Goal: Task Accomplishment & Management: Use online tool/utility

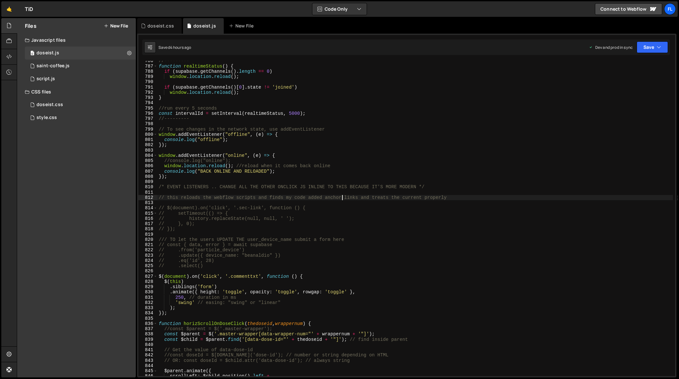
click at [342, 197] on div "//--------- function realtimeStatus ( ) { if ( supabase . getChannels ( ) . len…" at bounding box center [416, 221] width 516 height 326
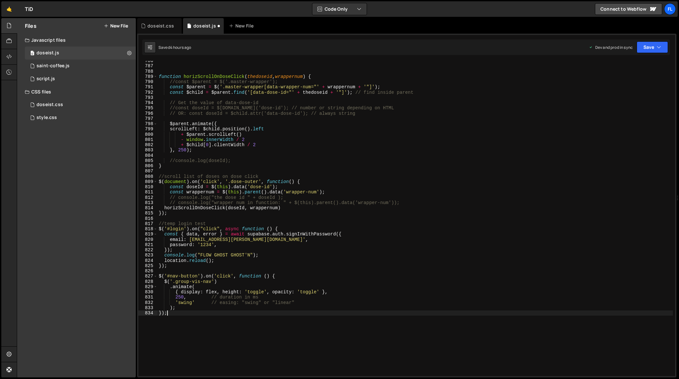
scroll to position [4149, 0]
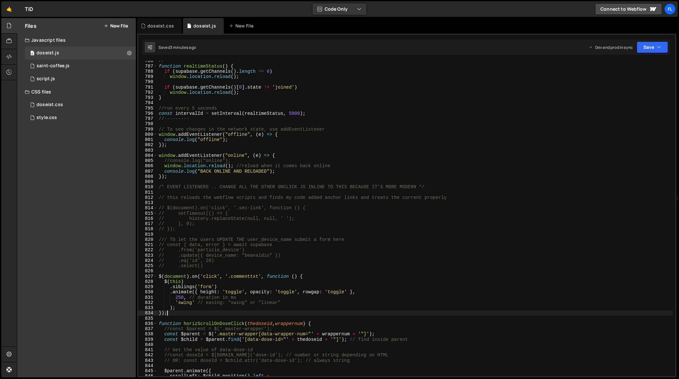
click at [292, 167] on div "//--------- function realtimeStatus ( ) { if ( supabase . getChannels ( ) . len…" at bounding box center [416, 221] width 516 height 326
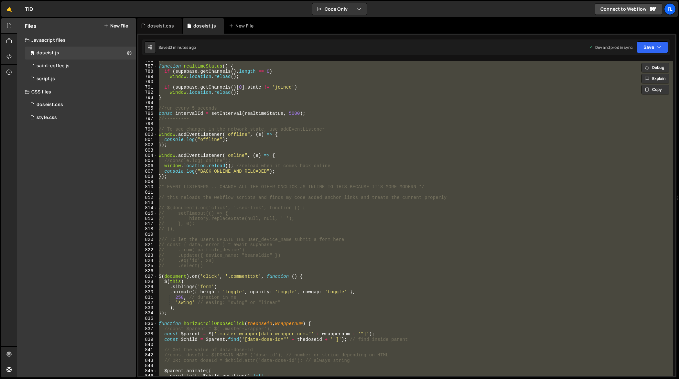
paste textarea
type textarea "});"
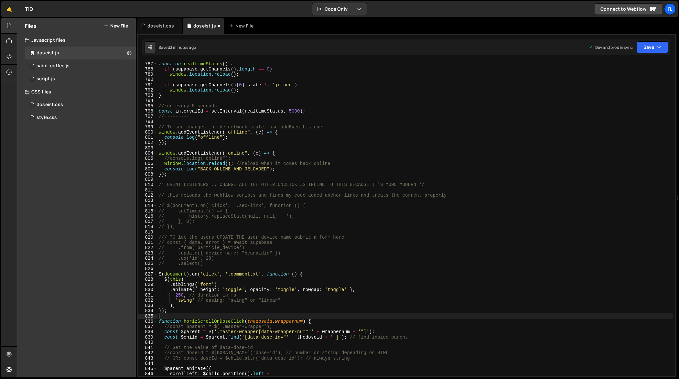
scroll to position [4151, 0]
click at [165, 28] on div "doseist.css" at bounding box center [160, 26] width 27 height 6
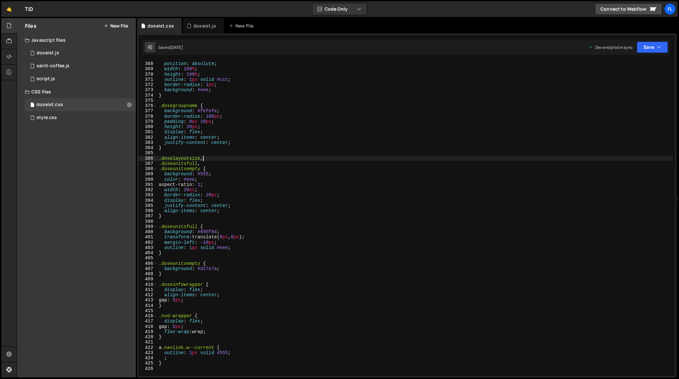
click at [255, 158] on div ".nav-group-vis-empty { position : absolute ; width : 100 % ; height : 100 % ; o…" at bounding box center [416, 219] width 516 height 326
type textarea "}"
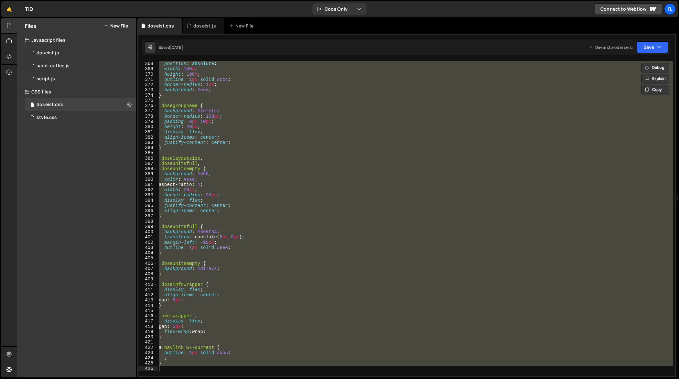
paste textarea
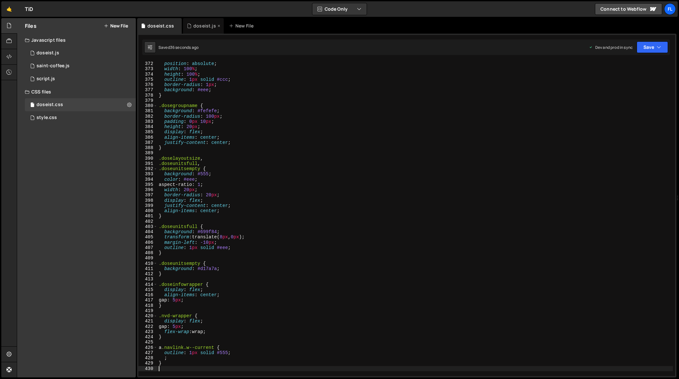
click at [197, 27] on div "doseist.js" at bounding box center [204, 26] width 23 height 6
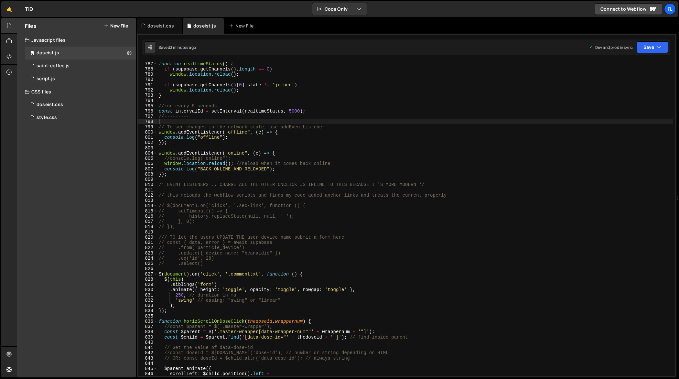
click at [268, 119] on div "//--------- function realtimeStatus ( ) { if ( supabase . getChannels ( ) . len…" at bounding box center [416, 219] width 516 height 326
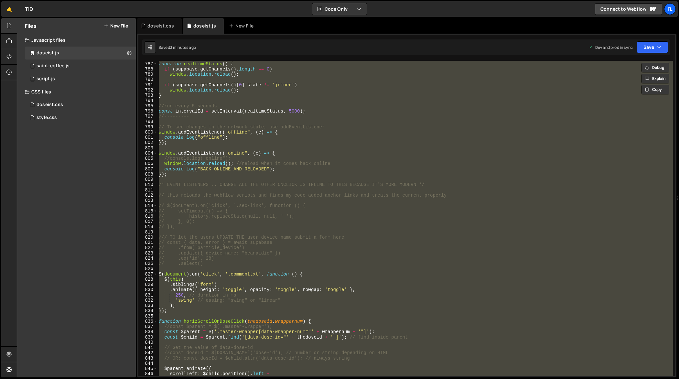
paste textarea
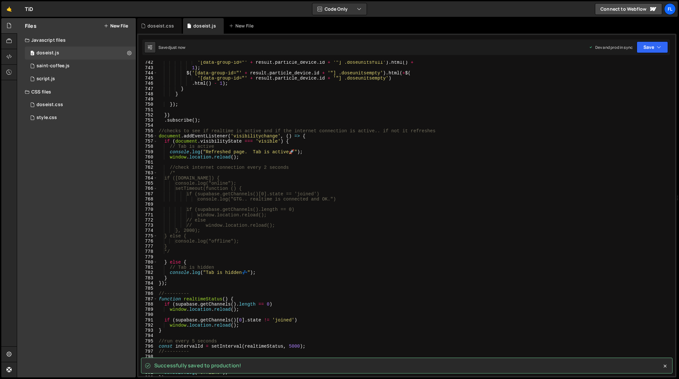
scroll to position [3915, 0]
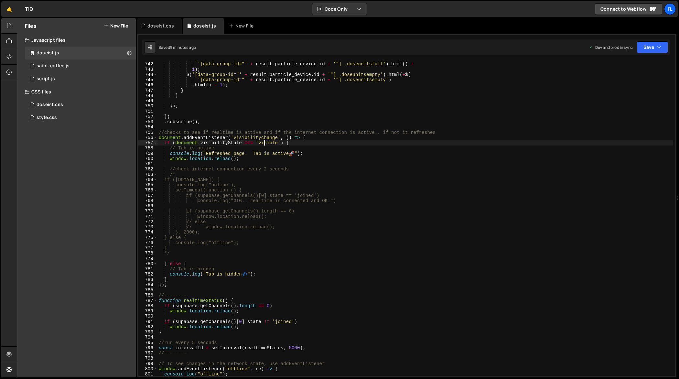
click at [264, 145] on div "$ ( '[data-group-id="' + result . particle_device . id + '"] .doseunitsfull' ) …" at bounding box center [416, 219] width 516 height 326
type textarea "});"
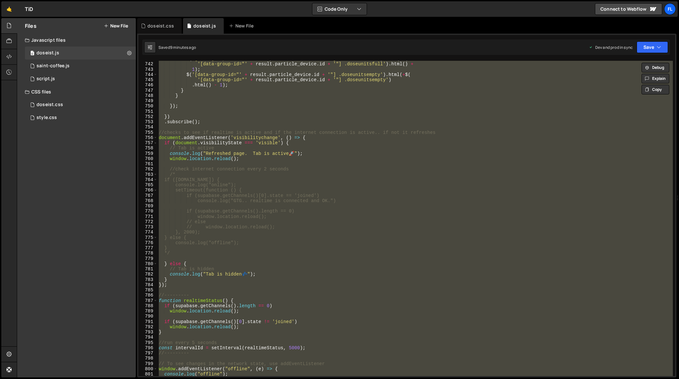
paste textarea
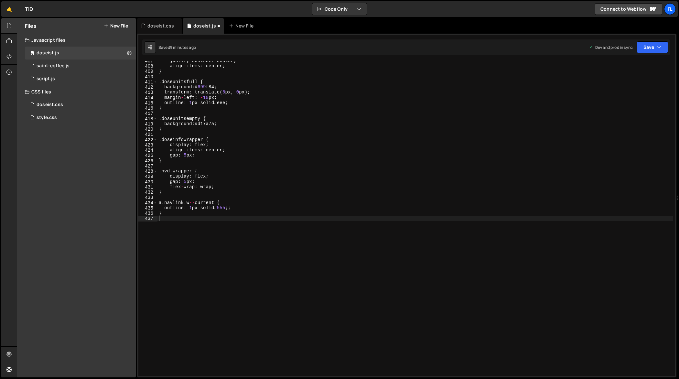
scroll to position [4517, 0]
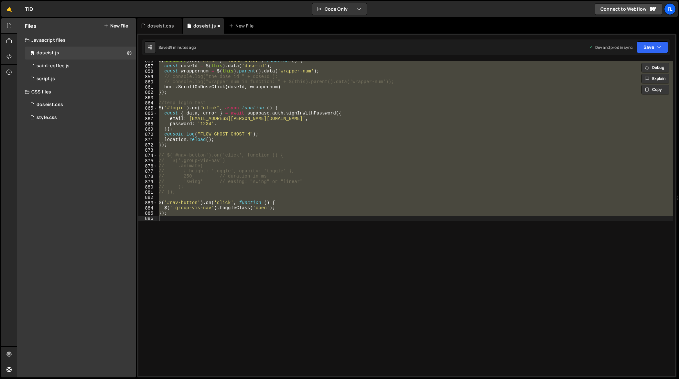
click at [214, 147] on div "$ ( document ) . on ( 'click' , '.dose-outer' , function ( ) { const doseId = $…" at bounding box center [416, 218] width 516 height 315
type textarea "});"
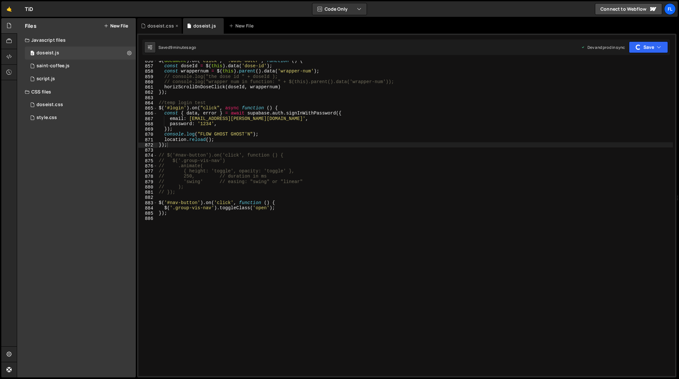
click at [159, 19] on div "doseist.css" at bounding box center [159, 26] width 45 height 16
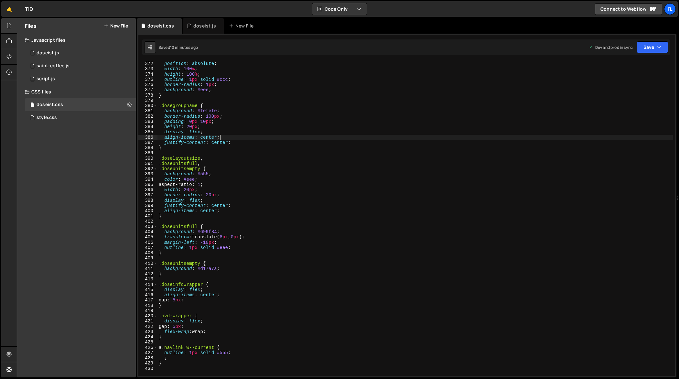
click at [220, 136] on div ".nav-group-vis-empty { position : absolute ; width : 100 % ; height : 100 % ; o…" at bounding box center [416, 219] width 516 height 326
type textarea "}"
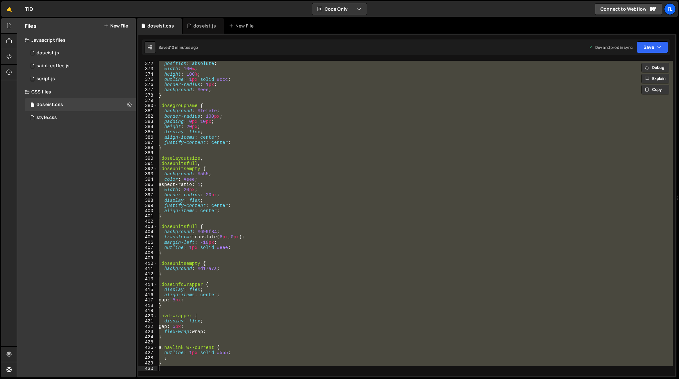
paste textarea
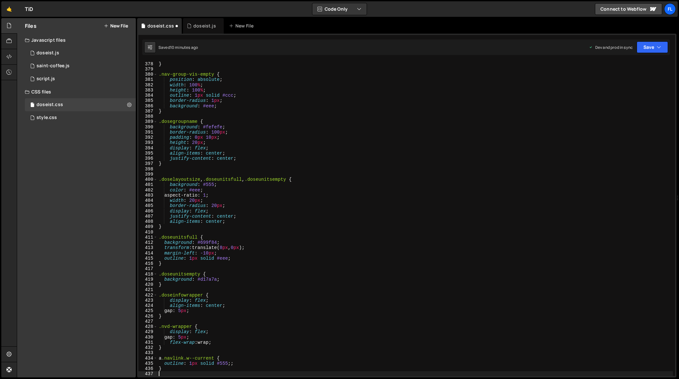
scroll to position [1986, 0]
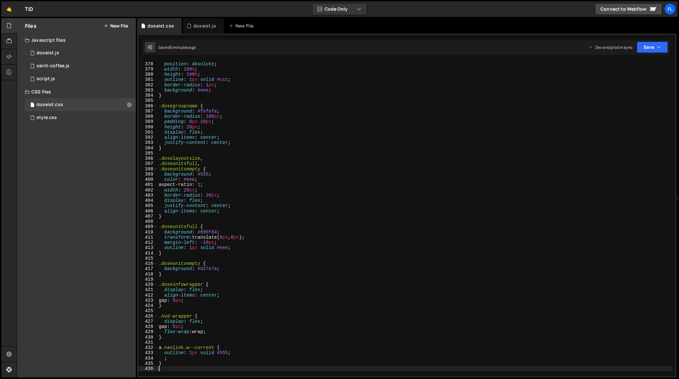
click at [284, 223] on div ".nav-group-vis-empty { position : absolute ; width : 100 % ; height : 100 % ; o…" at bounding box center [416, 219] width 516 height 326
type textarea "}"
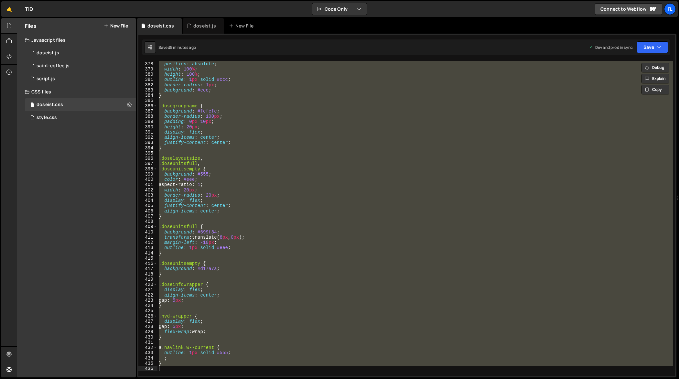
paste textarea
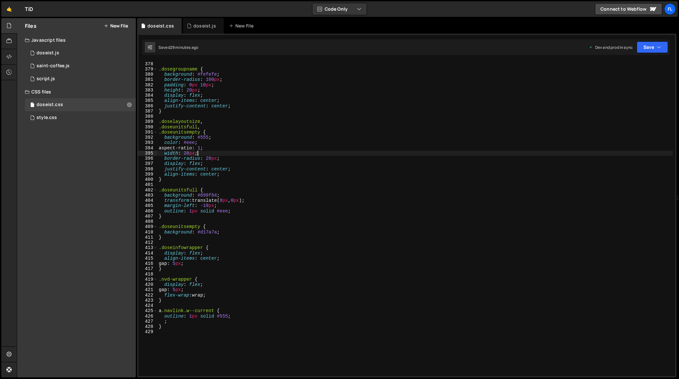
click at [267, 153] on div "} .dosegroupname { background : #fefefe ; border-radius : 100 px ; padding : 0 …" at bounding box center [416, 219] width 516 height 326
type textarea "}"
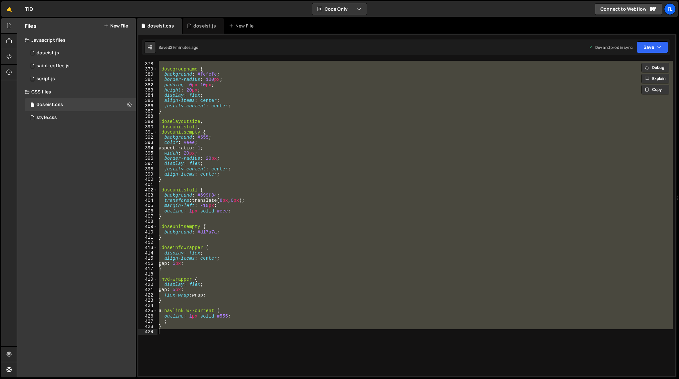
paste textarea
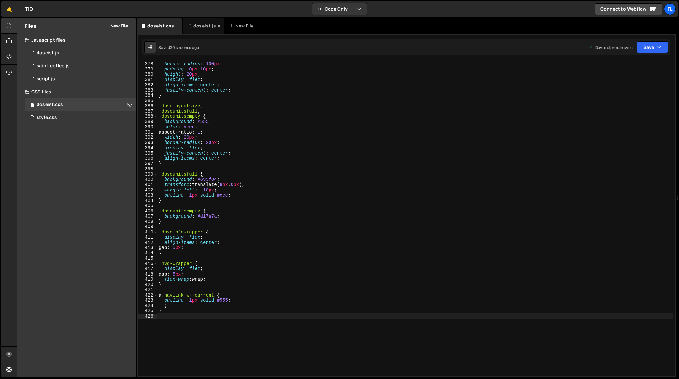
click at [199, 27] on div "doseist.js" at bounding box center [204, 26] width 23 height 6
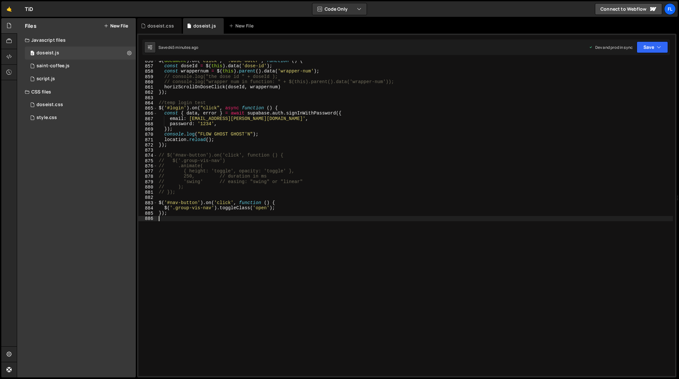
click at [344, 257] on div "$ ( document ) . on ( 'click' , '.dose-outer' , function ( ) { const doseId = $…" at bounding box center [416, 221] width 516 height 326
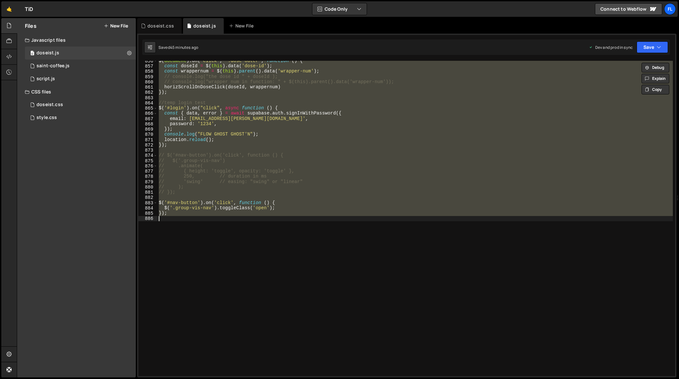
paste textarea "// });"
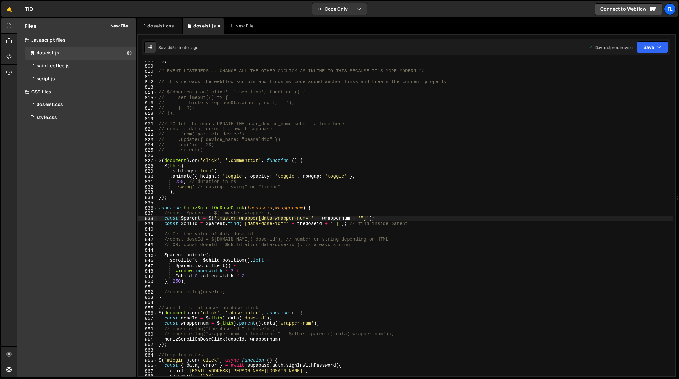
scroll to position [4265, 0]
click at [245, 133] on div "}) ; /* EVENT LISTENERS .. CHANGE ALL THE OTHER ONCLICK JS INLINE TO THIS BECAU…" at bounding box center [416, 221] width 516 height 326
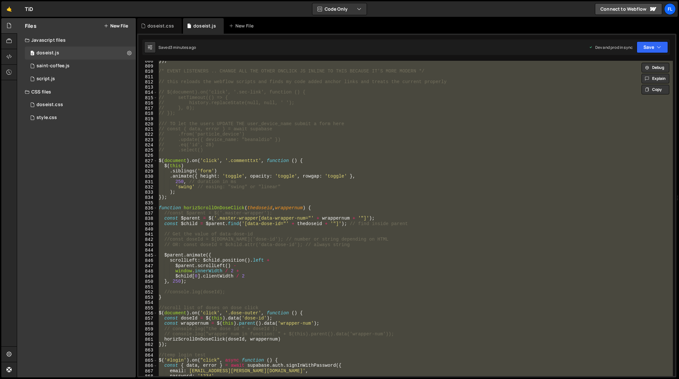
paste textarea
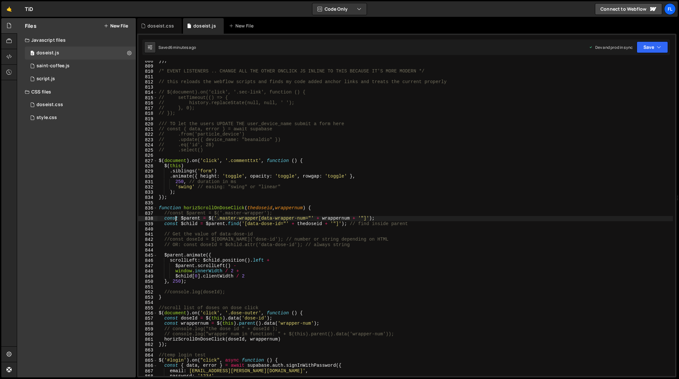
click at [331, 222] on div "}) ; /* EVENT LISTENERS .. CHANGE ALL THE OTHER ONCLICK JS INLINE TO THIS BECAU…" at bounding box center [416, 221] width 516 height 326
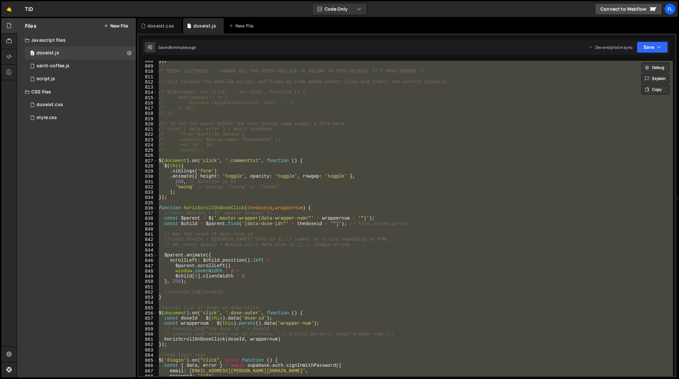
paste textarea "});"
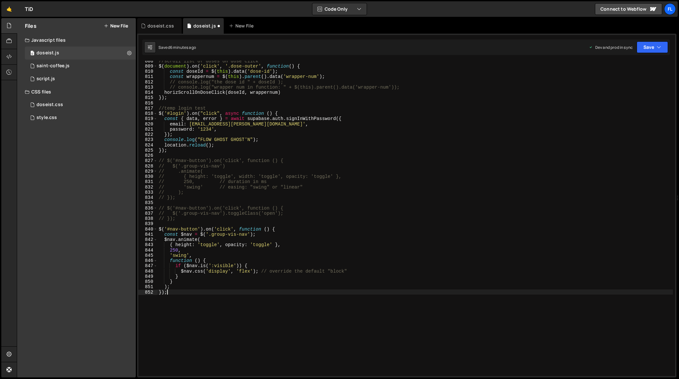
scroll to position [4323, 0]
type textarea "//console.log(doseId);"
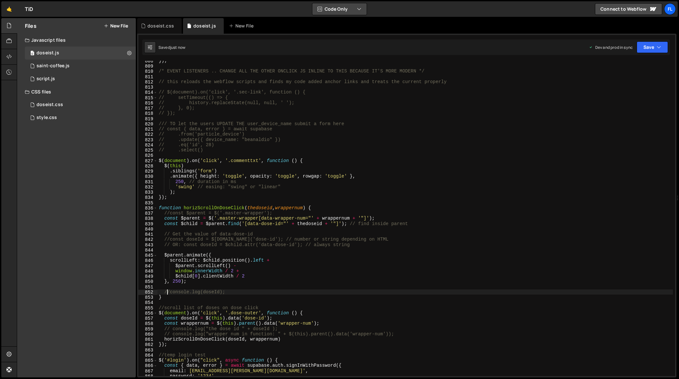
click at [349, 12] on button "Code Only" at bounding box center [339, 9] width 54 height 12
click at [357, 33] on button "Code + Tools" at bounding box center [339, 35] width 54 height 12
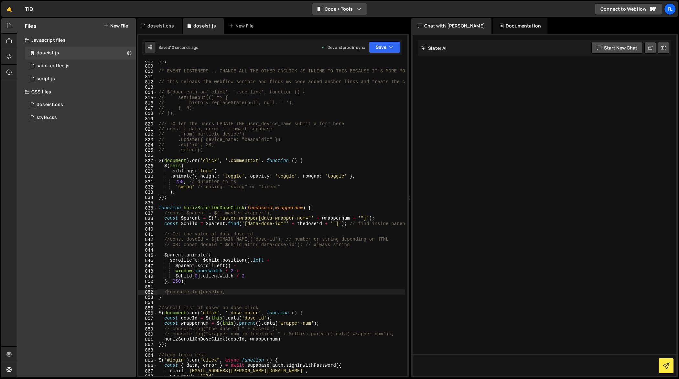
scroll to position [4632, 0]
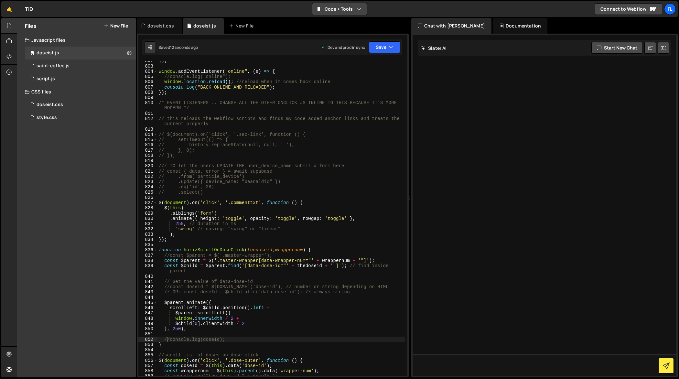
click at [343, 11] on button "Code + Tools" at bounding box center [339, 9] width 54 height 12
click at [342, 19] on button "Code Only" at bounding box center [339, 23] width 54 height 12
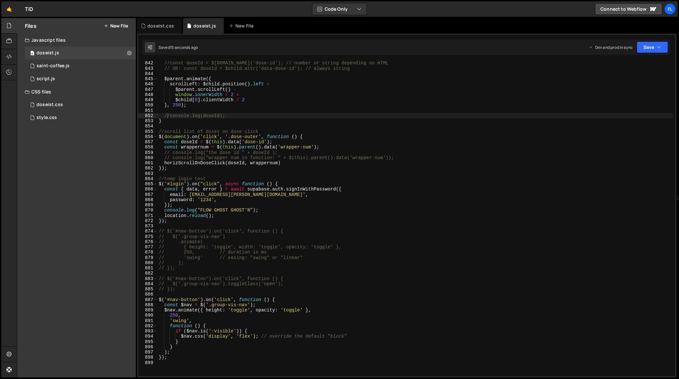
scroll to position [4500, 0]
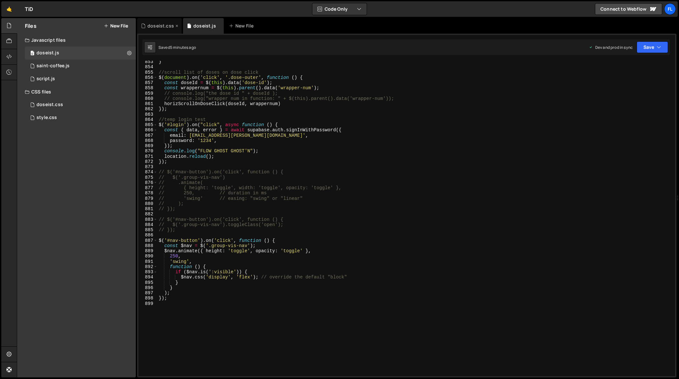
click at [162, 24] on div "doseist.css" at bounding box center [160, 26] width 27 height 6
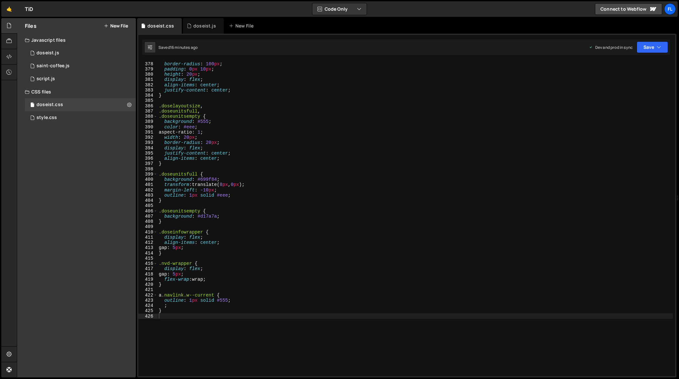
click at [293, 142] on div "background : #fefefe ; border-radius : 100 px ; padding : 0 px 10 px ; height :…" at bounding box center [416, 219] width 516 height 326
type textarea "}"
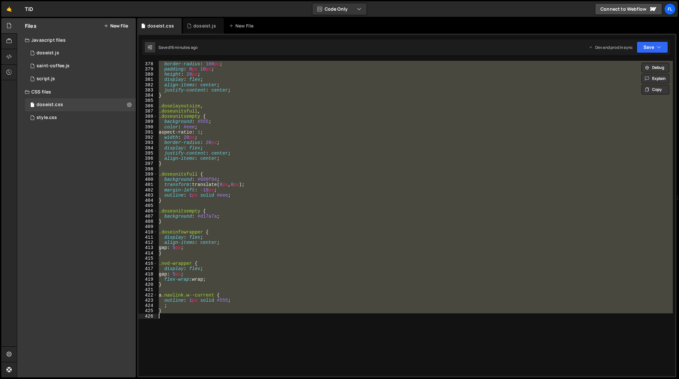
paste textarea
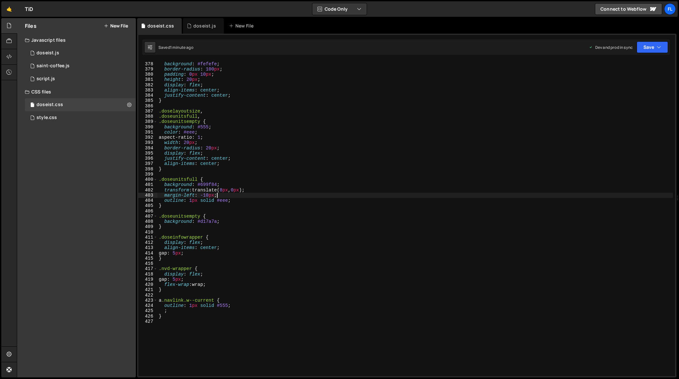
click at [238, 193] on div ".dosegroupname { background : #fefefe ; border-radius : 100 px ; padding : 0 px…" at bounding box center [416, 219] width 516 height 326
type textarea "}"
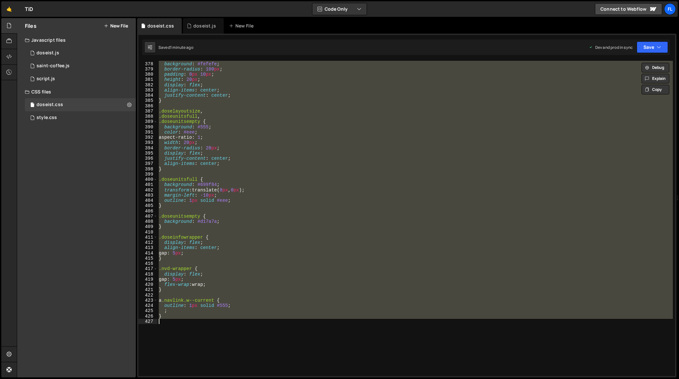
paste textarea
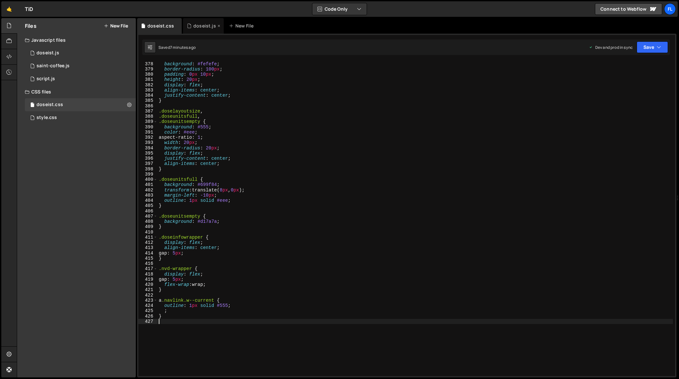
click at [196, 25] on div "doseist.js" at bounding box center [204, 26] width 23 height 6
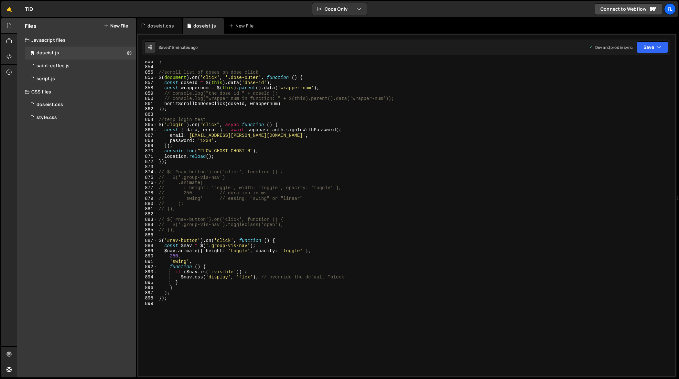
click at [236, 203] on div "} //scroll list of doses on dose click $ ( document ) . on ( 'click' , '.dose-o…" at bounding box center [416, 222] width 516 height 326
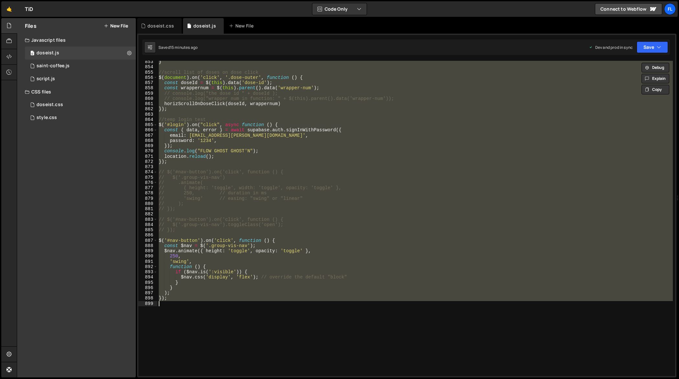
paste textarea
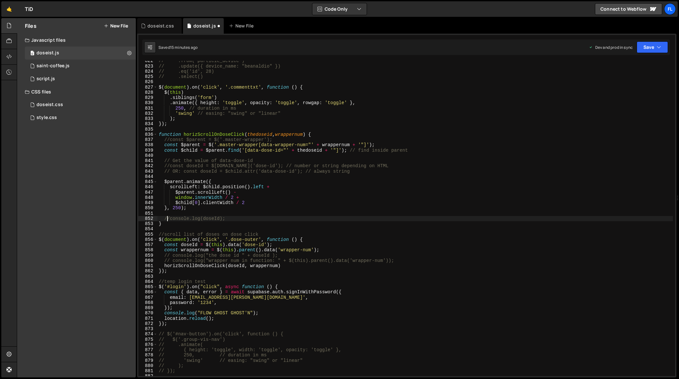
scroll to position [4338, 0]
click at [233, 180] on div "// .from('particle_device') // .update({ device_name: "beanaldio" }) // .eq('id…" at bounding box center [416, 221] width 516 height 326
type textarea "$parent.animate({ax"
click at [286, 178] on div "// .from('particle_device') // .update({ device_name: "beanaldio" }) // .eq('id…" at bounding box center [416, 221] width 516 height 326
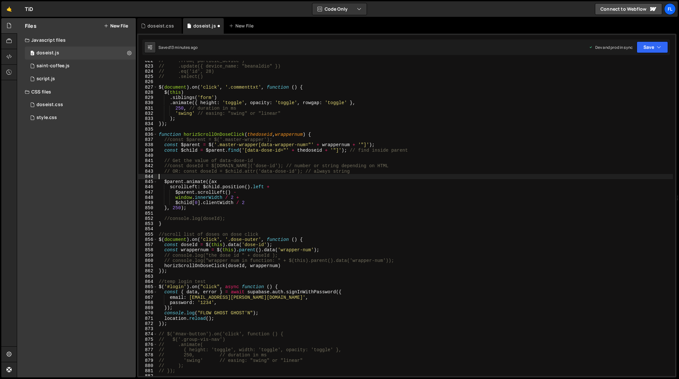
scroll to position [0, 0]
click at [166, 34] on div "822 823 824 825 826 827 828 829 830 831 832 833 834 835 836 837 838 839 840 841…" at bounding box center [406, 206] width 539 height 344
click at [163, 24] on div "doseist.css" at bounding box center [160, 26] width 27 height 6
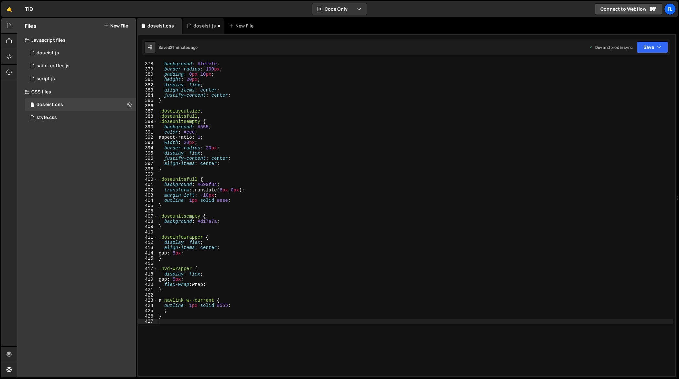
click at [293, 183] on div ".dosegroupname { background : #fefefe ; border-radius : 100 px ; padding : 0 px…" at bounding box center [416, 219] width 516 height 326
type textarea "}"
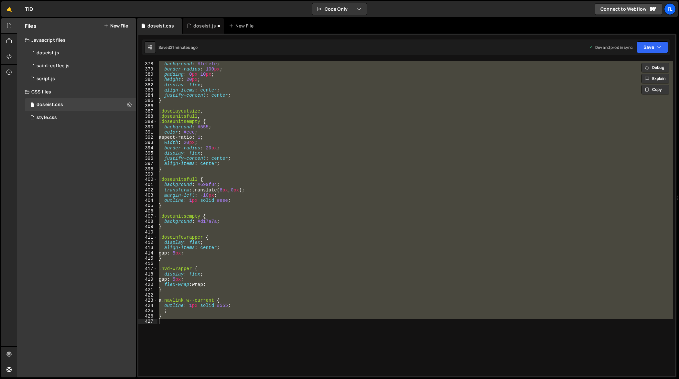
paste textarea
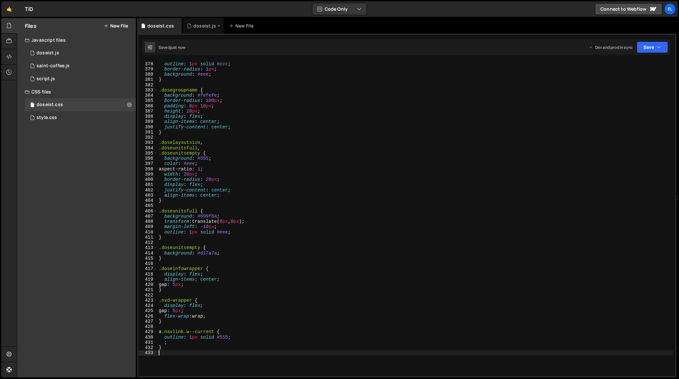
click at [202, 29] on div "doseist.js" at bounding box center [204, 26] width 23 height 6
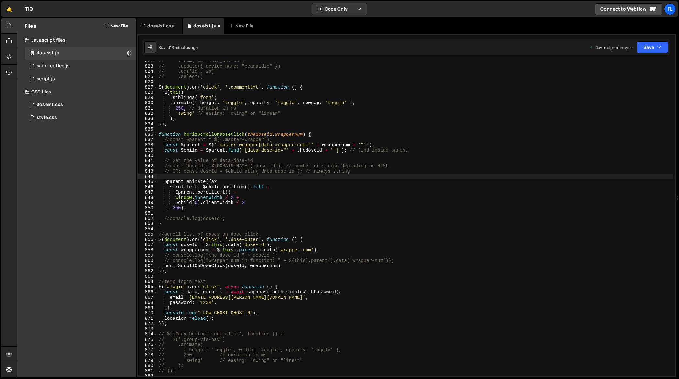
click at [325, 221] on div "// .from('particle_device') // .update({ device_name: "beanaldio" }) // .eq('id…" at bounding box center [416, 221] width 516 height 326
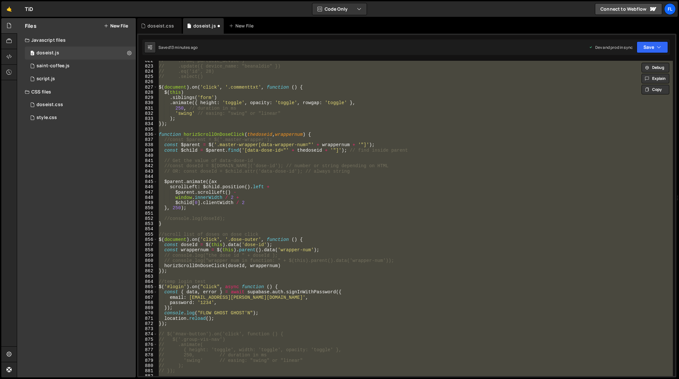
paste textarea
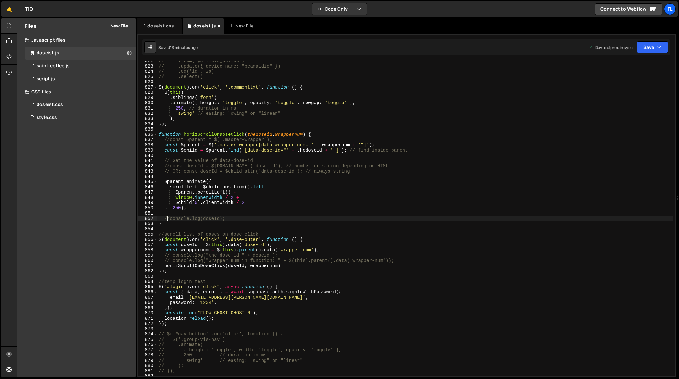
scroll to position [4338, 0]
click at [269, 206] on div "// .from('particle_device') // .update({ device_name: "beanaldio" }) // .eq('id…" at bounding box center [416, 221] width 516 height 326
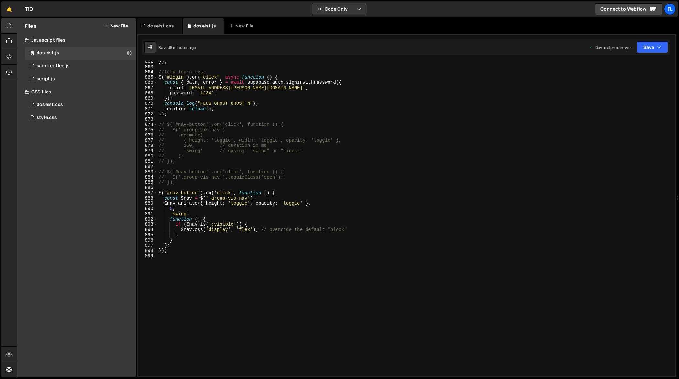
scroll to position [4547, 0]
click at [169, 208] on div "}) ; //temp login test $ ( '#login' ) . on ( "click" , async function ( ) { con…" at bounding box center [416, 222] width 516 height 326
click at [222, 217] on div "}) ; //temp login test $ ( '#login' ) . on ( "click" , async function ( ) { con…" at bounding box center [416, 222] width 516 height 326
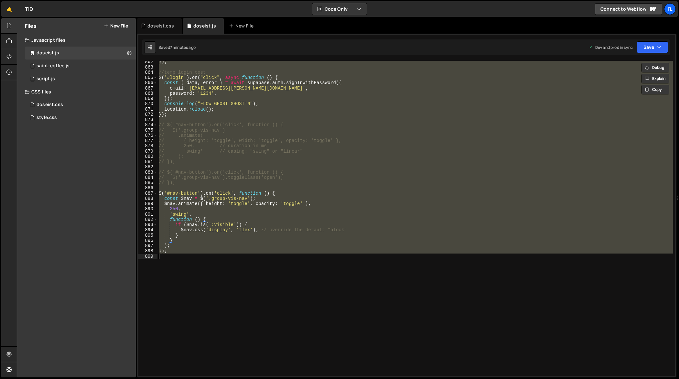
scroll to position [0, 0]
paste textarea
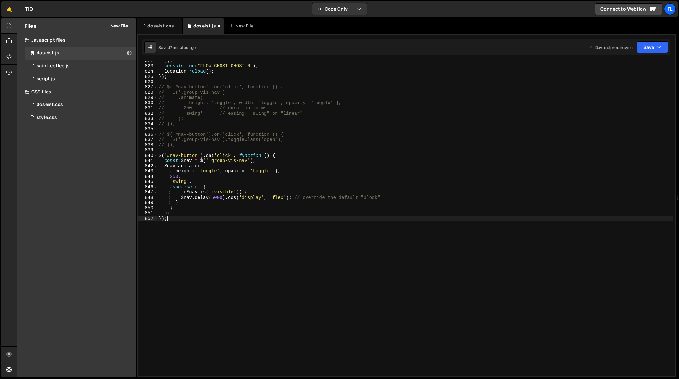
type textarea "//console.log(doseId);"
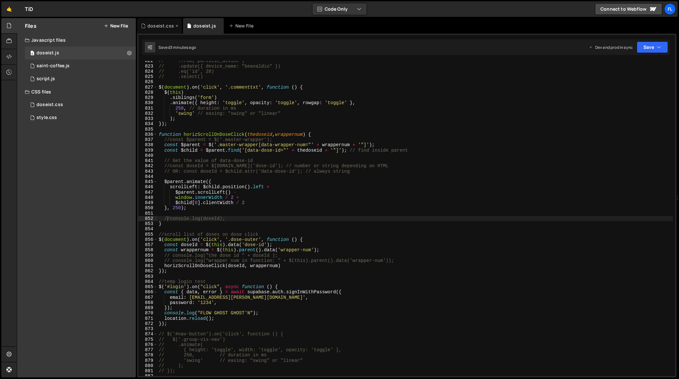
click at [147, 22] on div "doseist.css" at bounding box center [159, 26] width 45 height 16
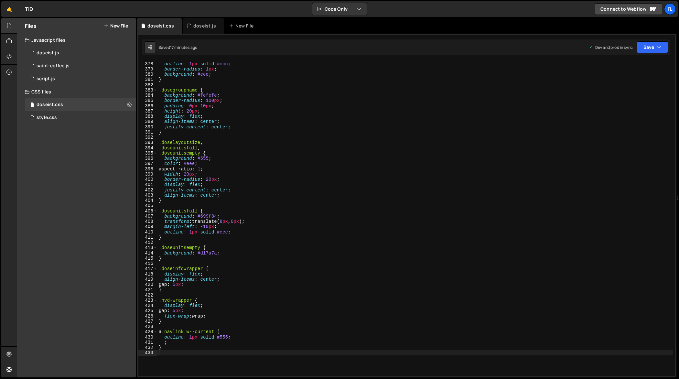
click at [316, 191] on div "height : 100 % ; outline : 1 px solid #ccc ; border-radius : 1 px ; background …" at bounding box center [416, 219] width 516 height 326
type textarea "}"
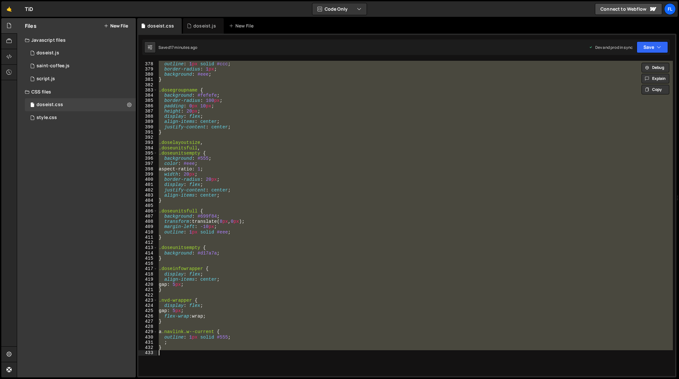
paste textarea
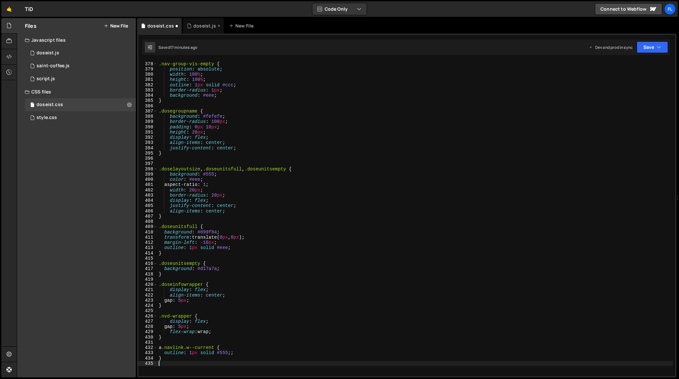
click at [203, 29] on div "doseist.js" at bounding box center [203, 26] width 41 height 16
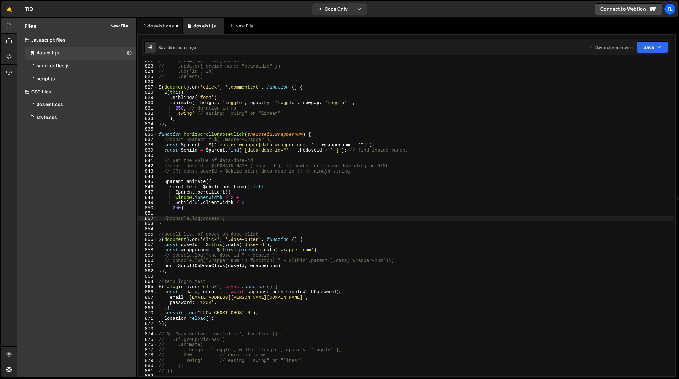
click at [311, 154] on div "// .from('particle_device') // .update({ device_name: "beanaldio" }) // .eq('id…" at bounding box center [416, 221] width 516 height 326
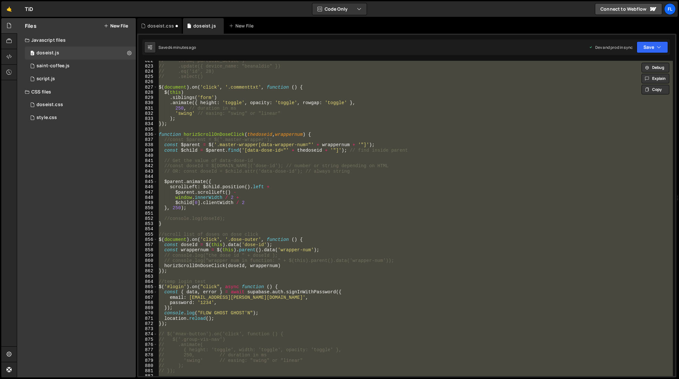
paste textarea
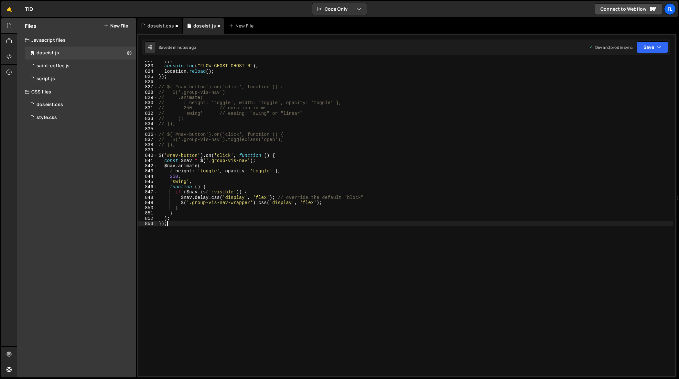
scroll to position [4396, 0]
type textarea "}"
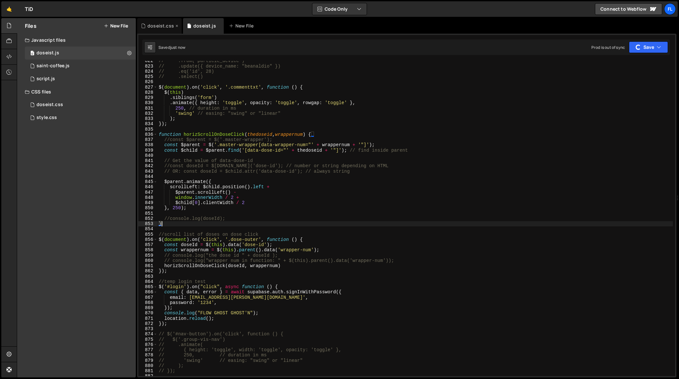
click at [160, 30] on div "doseist.css" at bounding box center [159, 26] width 45 height 16
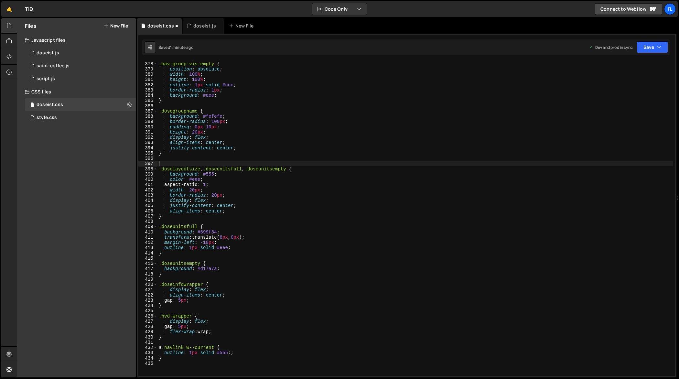
click at [330, 164] on div ".nav-group-vis-empty { position : absolute ; width : 100 % ; height : 100 % ; o…" at bounding box center [416, 219] width 516 height 326
type textarea "background: #555;"
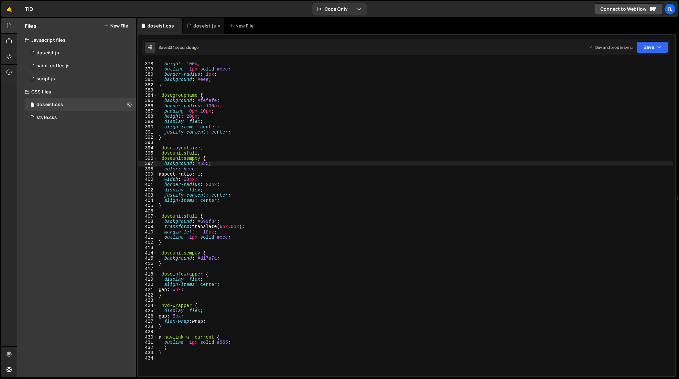
click at [202, 30] on div "doseist.js" at bounding box center [203, 26] width 41 height 16
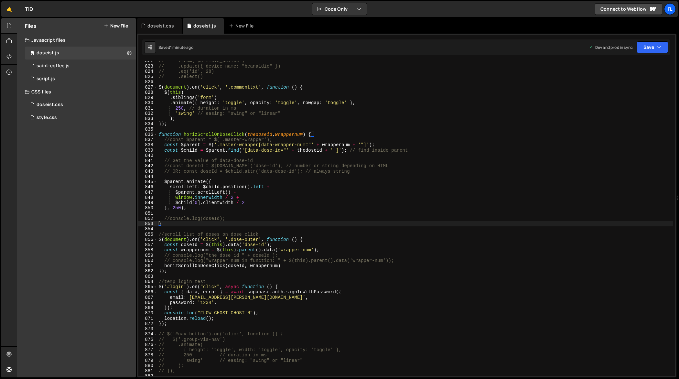
click at [385, 201] on div "// .from('particle_device') // .update({ device_name: "beanaldio" }) // .eq('id…" at bounding box center [416, 221] width 516 height 326
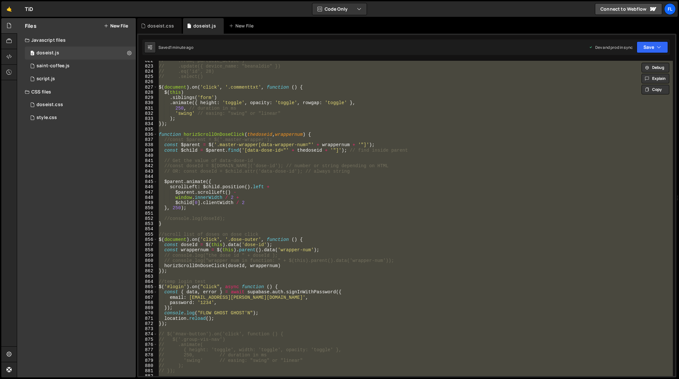
paste textarea
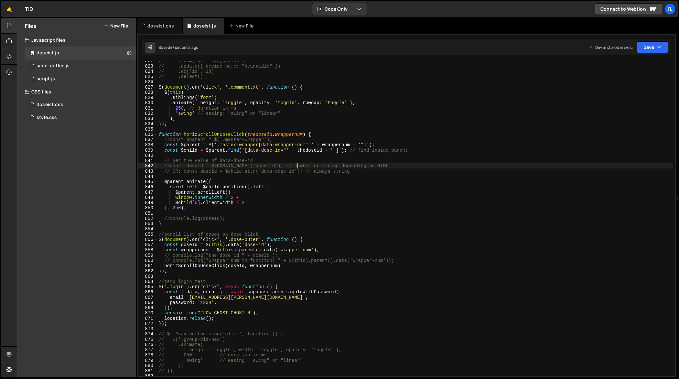
click at [297, 164] on div "// .from('particle_device') // .update({ device_name: "beanaldio" }) // .eq('id…" at bounding box center [416, 221] width 516 height 326
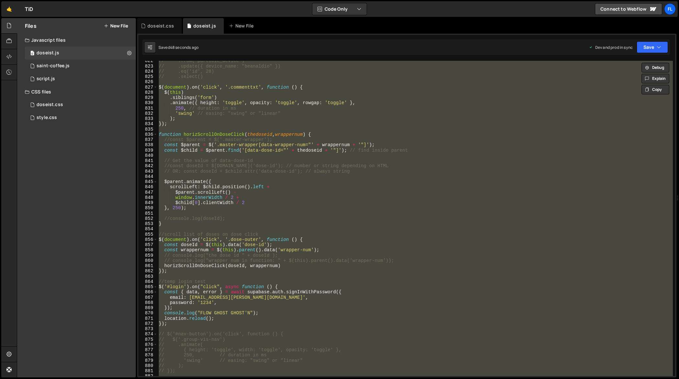
paste textarea
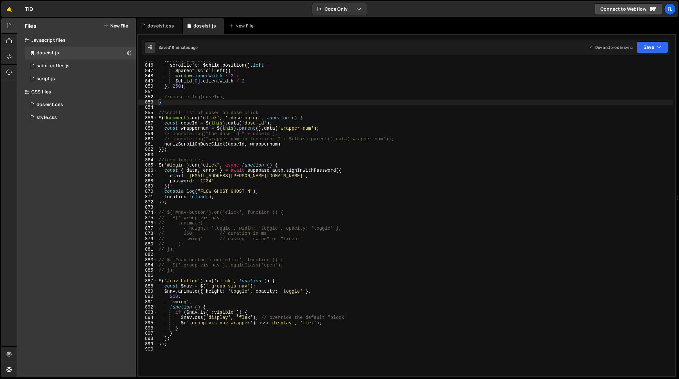
scroll to position [4460, 0]
click at [176, 297] on div "$parent . animate ({ scrollLeft : $child . position ( ) . left + $parent . scro…" at bounding box center [416, 221] width 516 height 326
type textarea "2500,"
click at [160, 27] on div "doseist.css" at bounding box center [160, 26] width 27 height 6
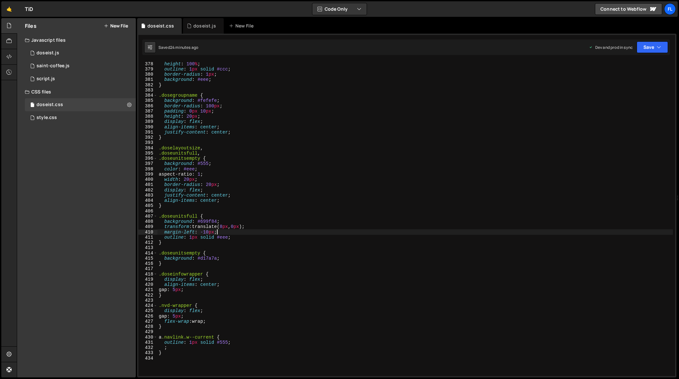
click at [338, 233] on div "width : 100 % ; height : 100 % ; outline : 1 px solid #ccc ; border-radius : 1 …" at bounding box center [416, 219] width 516 height 326
type textarea "}"
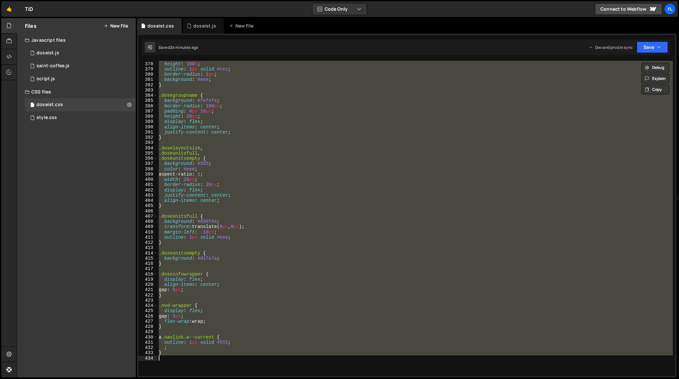
paste textarea
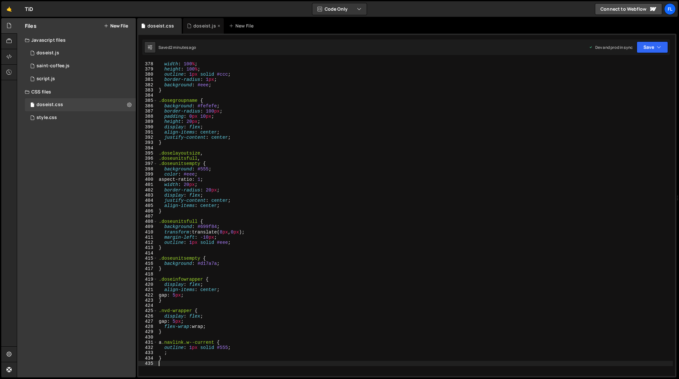
click at [199, 28] on div "doseist.js" at bounding box center [204, 26] width 23 height 6
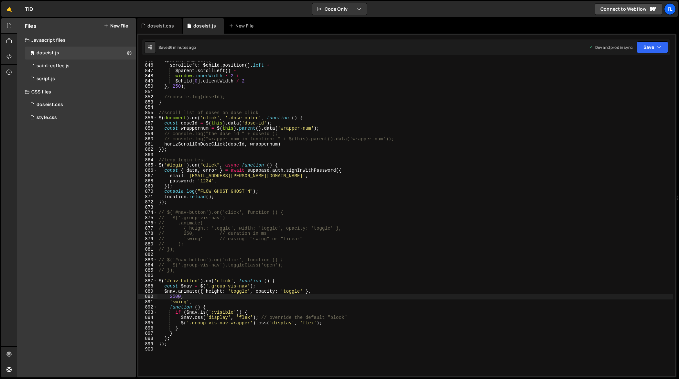
scroll to position [0, 0]
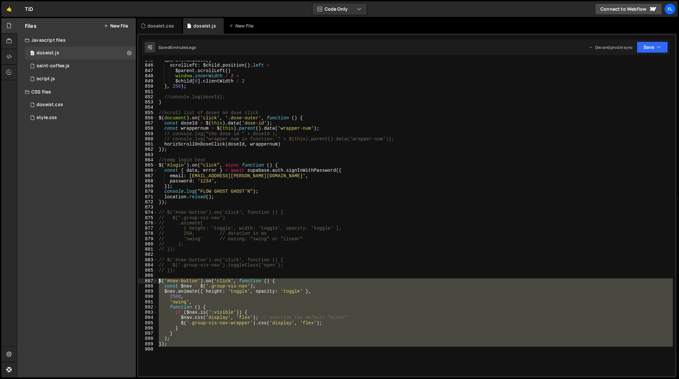
drag, startPoint x: 189, startPoint y: 350, endPoint x: 153, endPoint y: 281, distance: 77.1
click at [153, 281] on div "845 846 847 848 849 850 851 852 853 854 855 856 857 858 859 860 861 862 863 864…" at bounding box center [406, 218] width 537 height 315
paste textarea "}"
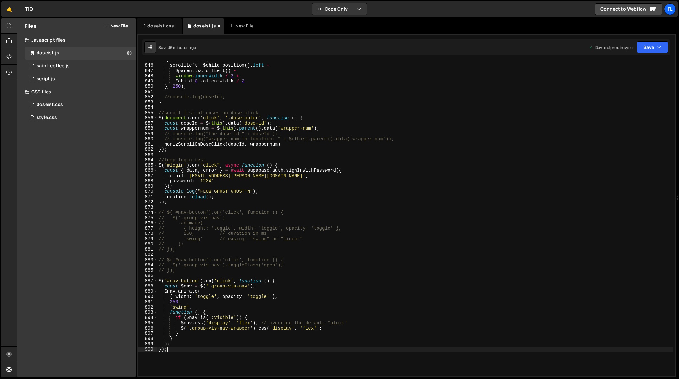
click at [176, 302] on div "$parent . animate ({ scrollLeft : $child . position ( ) . left + $parent . scro…" at bounding box center [416, 221] width 516 height 326
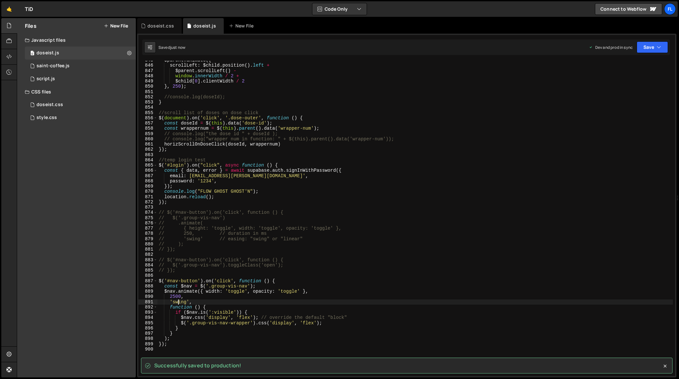
type textarea "'swing',"
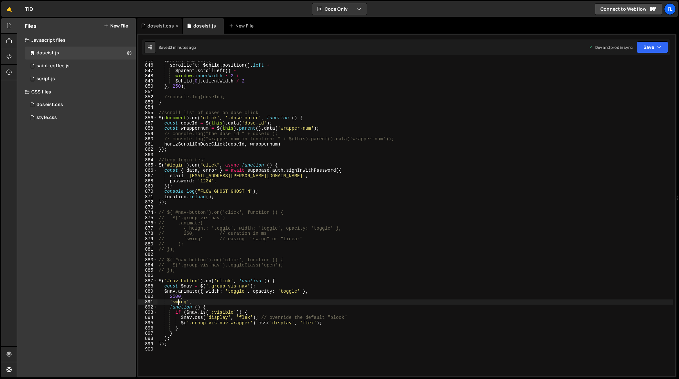
click at [146, 25] on div "doseist.css" at bounding box center [157, 26] width 33 height 6
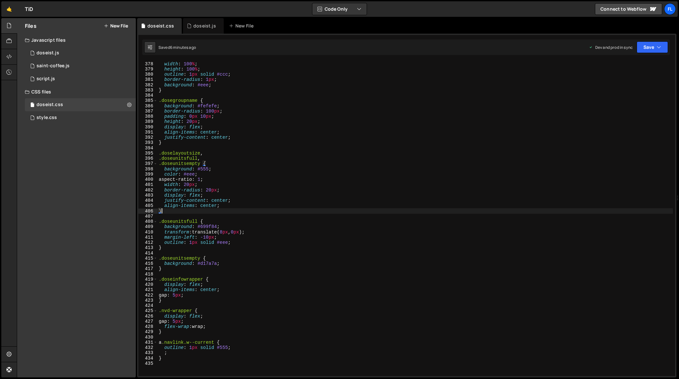
click at [298, 211] on div "position : absolute ; width : 100 % ; height : 100 % ; outline : 1 px solid #cc…" at bounding box center [416, 219] width 516 height 326
type textarea "}"
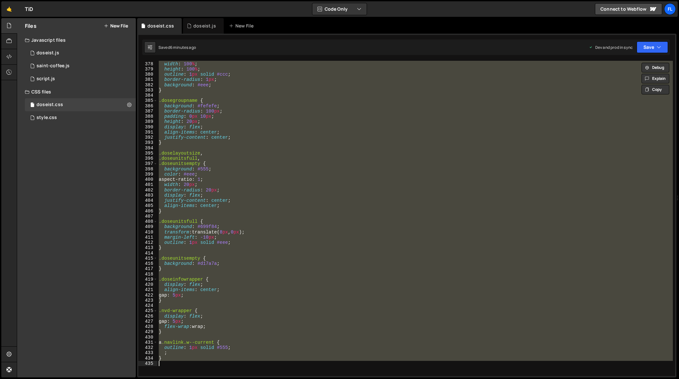
paste textarea
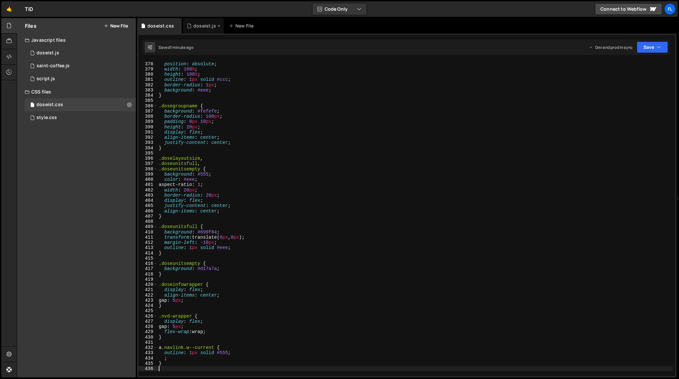
click at [198, 28] on div "doseist.js" at bounding box center [204, 26] width 23 height 6
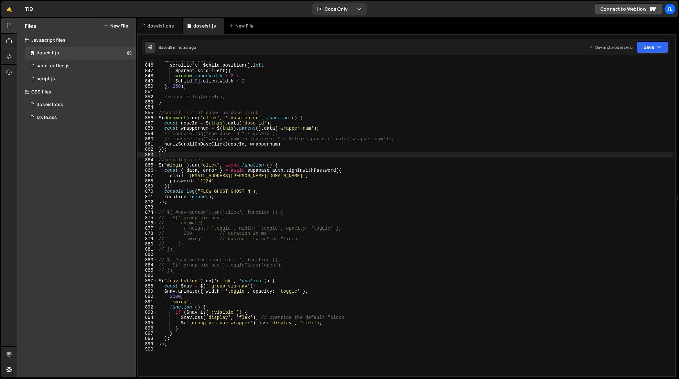
scroll to position [0, 0]
click at [319, 153] on div "$parent . animate ({ scrollLeft : $child . position ( ) . left + $parent . scro…" at bounding box center [416, 221] width 516 height 326
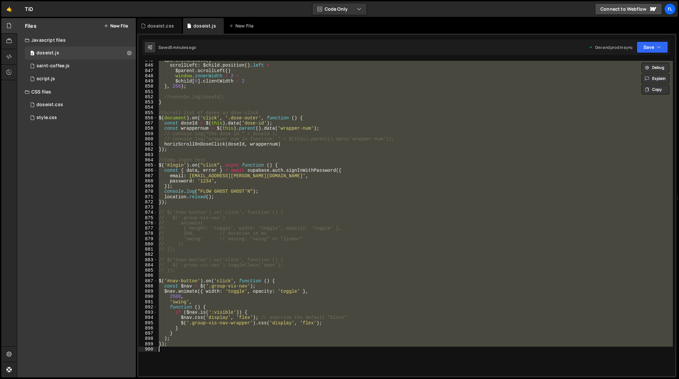
paste textarea
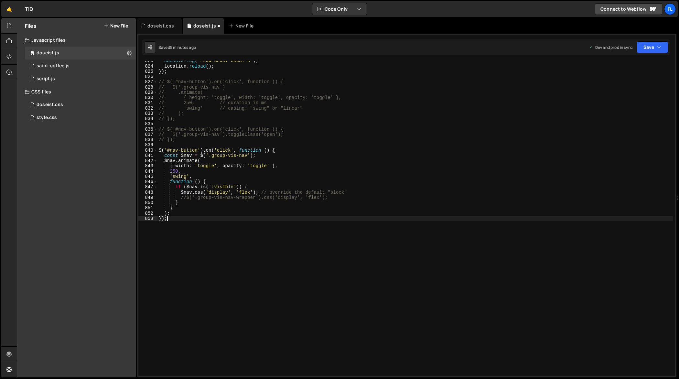
scroll to position [4401, 0]
type textarea "}"
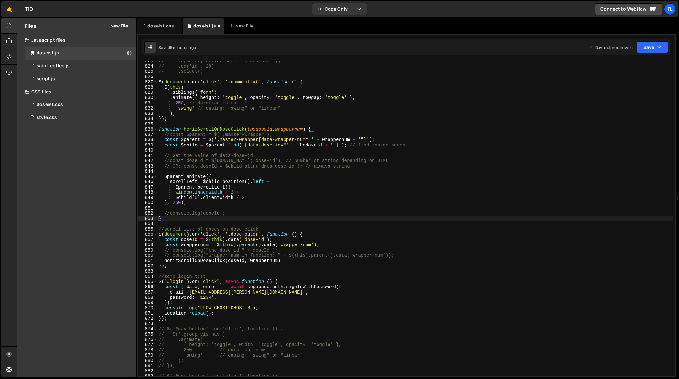
scroll to position [4344, 0]
click at [155, 27] on div "doseist.css" at bounding box center [160, 26] width 27 height 6
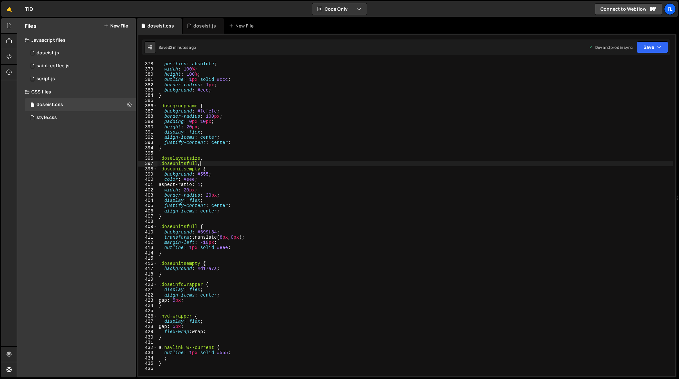
click at [269, 163] on div ".nav-group-vis-empty { position : absolute ; width : 100 % ; height : 100 % ; o…" at bounding box center [416, 219] width 516 height 326
type textarea "}"
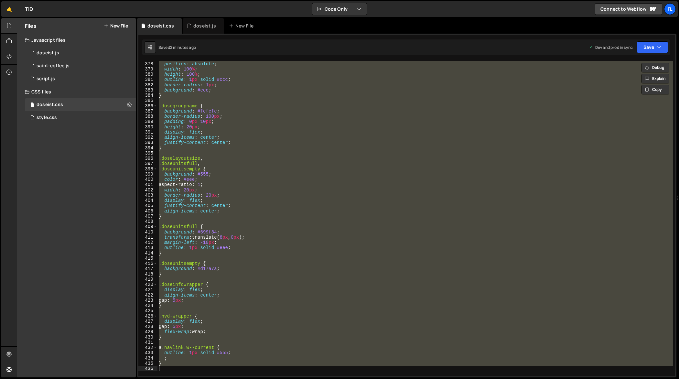
paste textarea
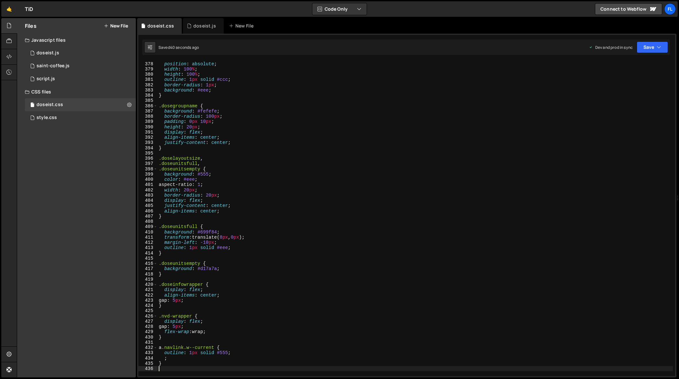
click at [245, 222] on div ".nav-group-vis-empty { position : absolute ; width : 100 % ; height : 100 % ; o…" at bounding box center [416, 219] width 516 height 326
type textarea "}"
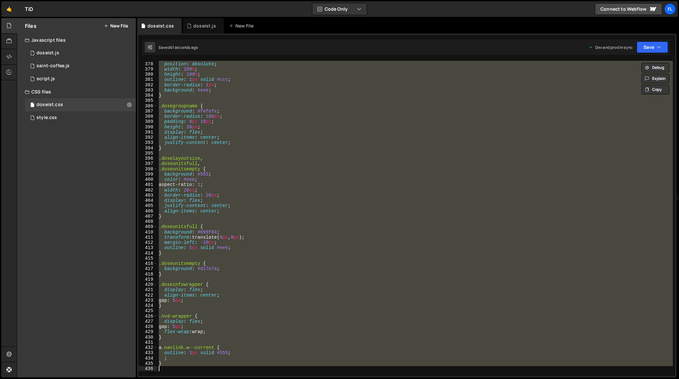
paste textarea
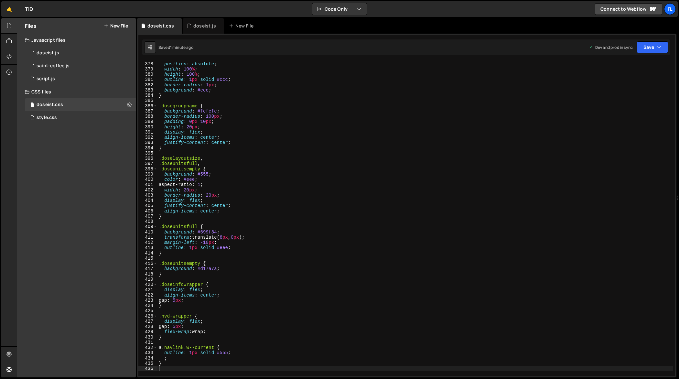
click at [296, 167] on div ".nav-group-vis-empty { position : absolute ; width : 100 % ; height : 100 % ; o…" at bounding box center [416, 219] width 516 height 326
type textarea "}"
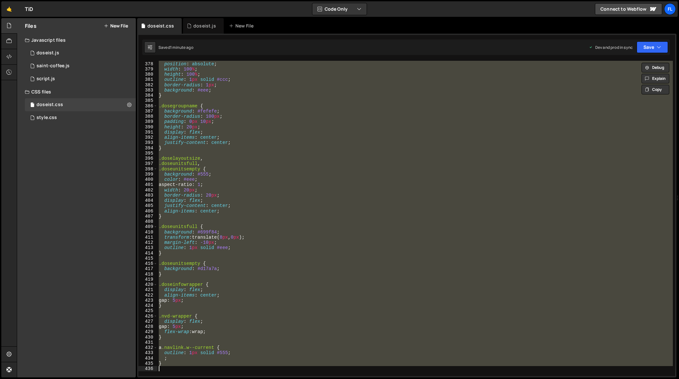
paste textarea
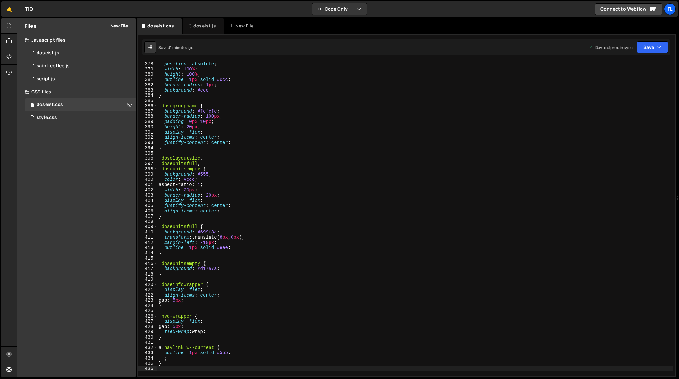
click at [259, 194] on div ".nav-group-vis-empty { position : absolute ; width : 100 % ; height : 100 % ; o…" at bounding box center [416, 219] width 516 height 326
type textarea "}"
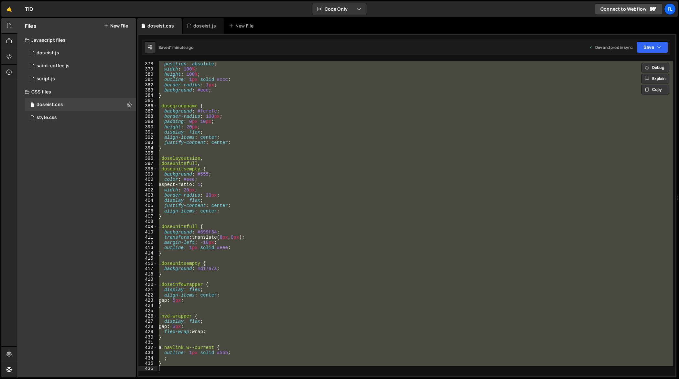
paste textarea
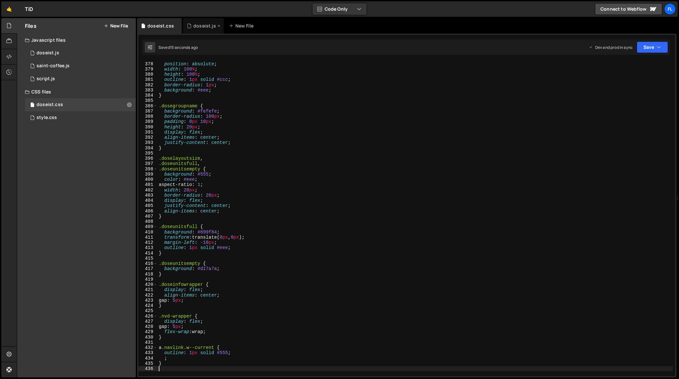
click at [197, 24] on div "doseist.js" at bounding box center [204, 26] width 23 height 6
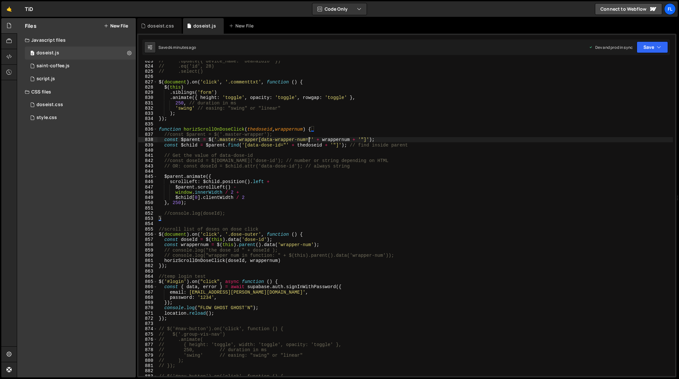
click at [308, 142] on div "// .update({ device_name: "beanaldio" }) // .eq('id', 28) // .select() $ ( docu…" at bounding box center [416, 221] width 516 height 326
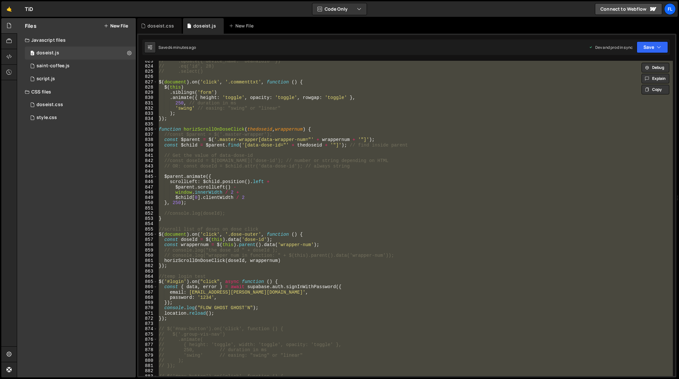
paste textarea
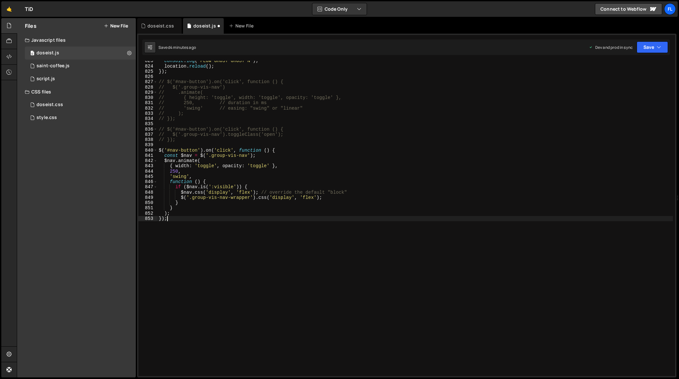
scroll to position [4401, 0]
type textarea "}"
